Goal: Transaction & Acquisition: Book appointment/travel/reservation

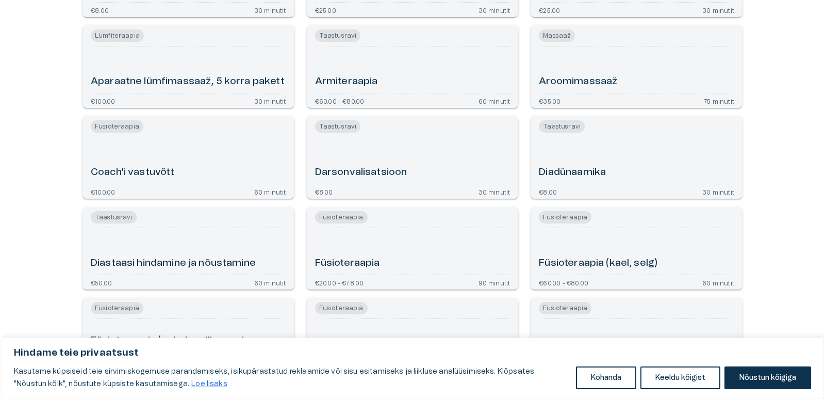
scroll to position [413, 0]
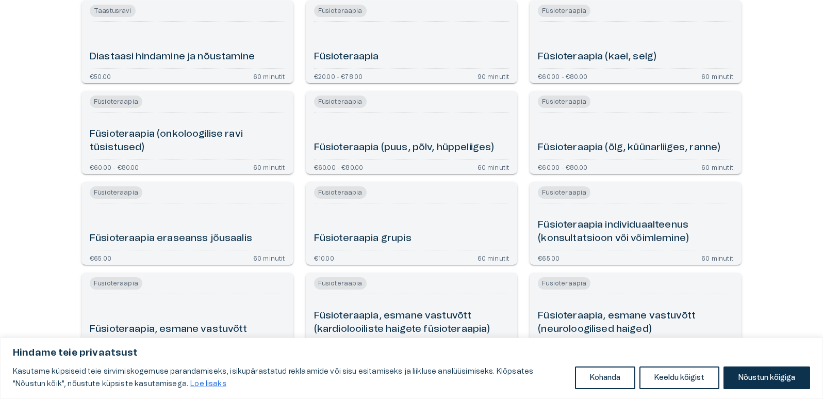
click at [339, 57] on h6 "Füsioteraapia" at bounding box center [346, 57] width 65 height 14
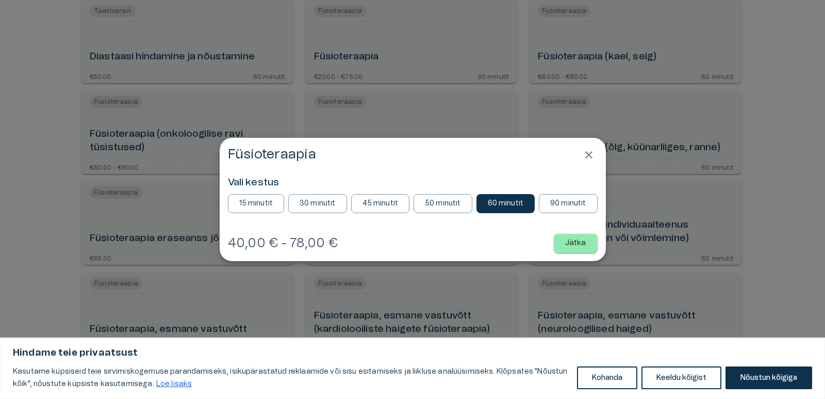
scroll to position [0, 0]
click at [388, 199] on p "45 minutit" at bounding box center [381, 203] width 36 height 11
click at [565, 244] on button "Jätka" at bounding box center [576, 243] width 44 height 19
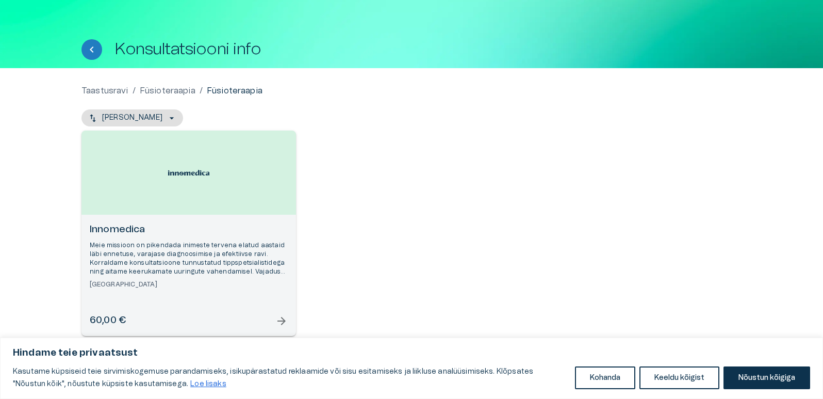
scroll to position [36, 0]
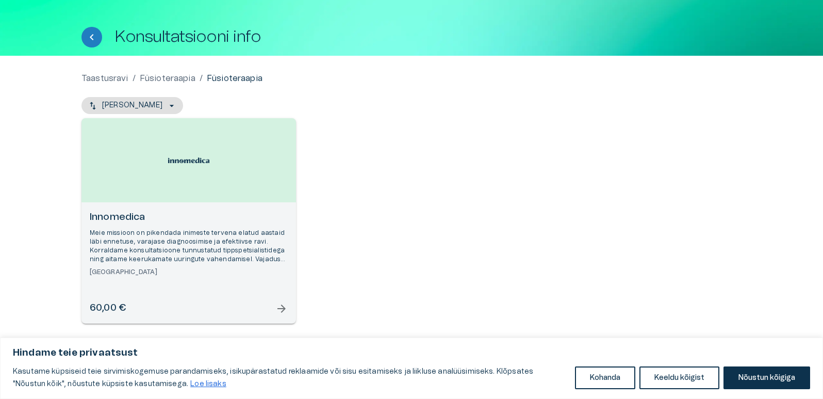
click at [116, 216] on h6 "Innomedica" at bounding box center [189, 217] width 198 height 14
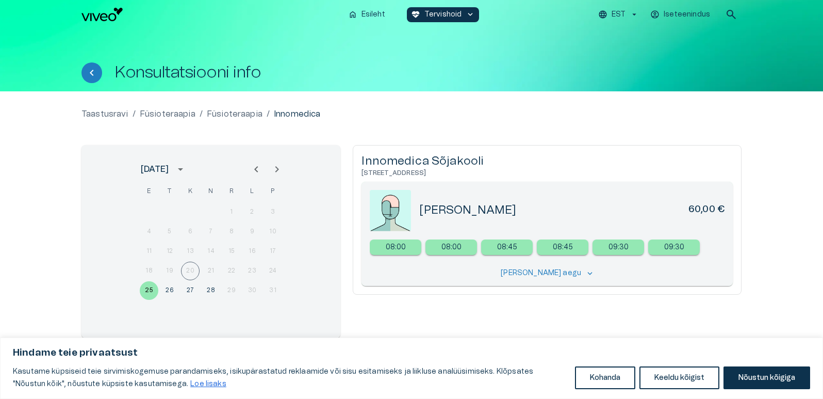
scroll to position [14, 0]
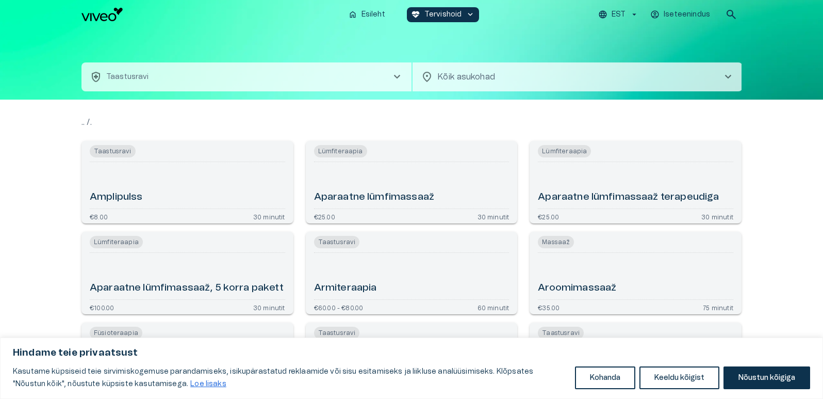
scroll to position [483, 0]
